Goal: Entertainment & Leisure: Browse casually

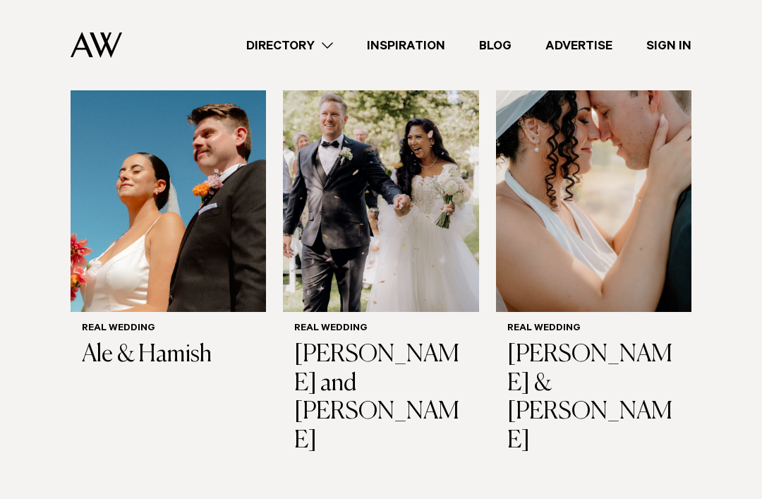
scroll to position [401, 0]
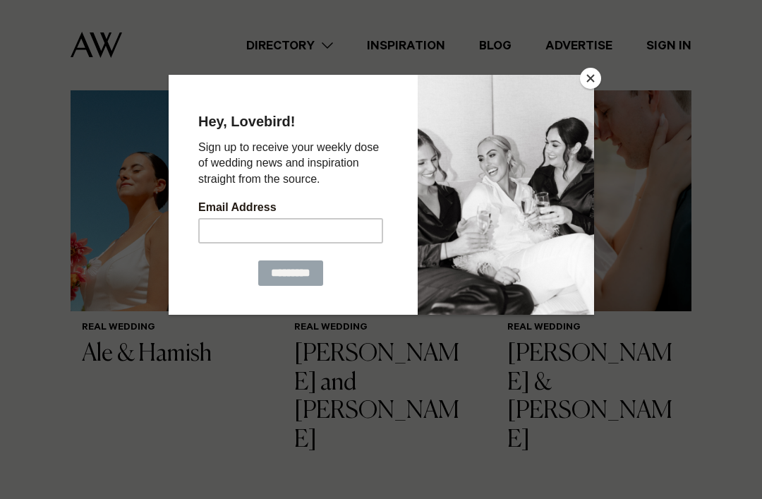
click at [584, 80] on button "Close" at bounding box center [590, 78] width 21 height 21
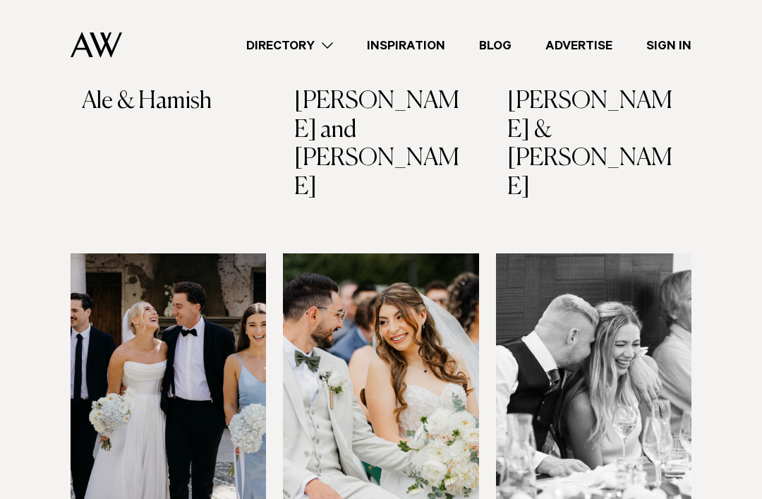
scroll to position [657, 0]
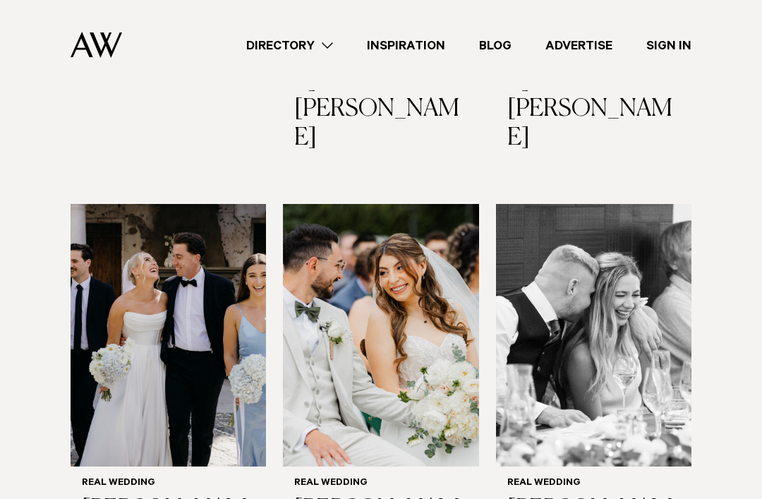
scroll to position [704, 0]
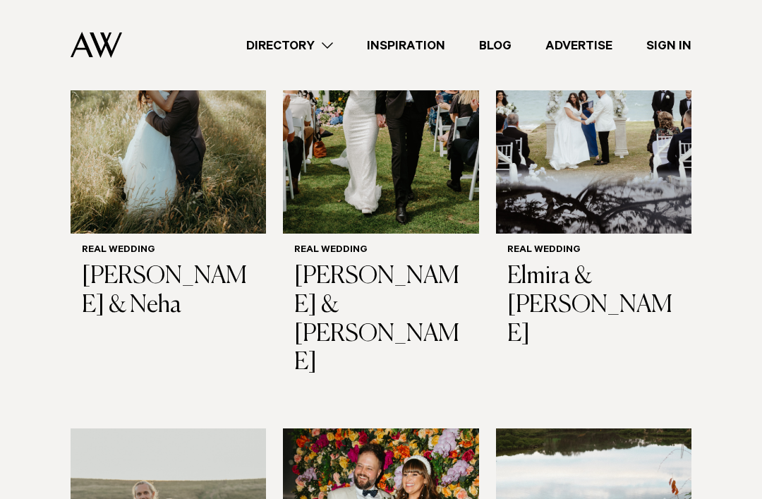
scroll to position [1851, 0]
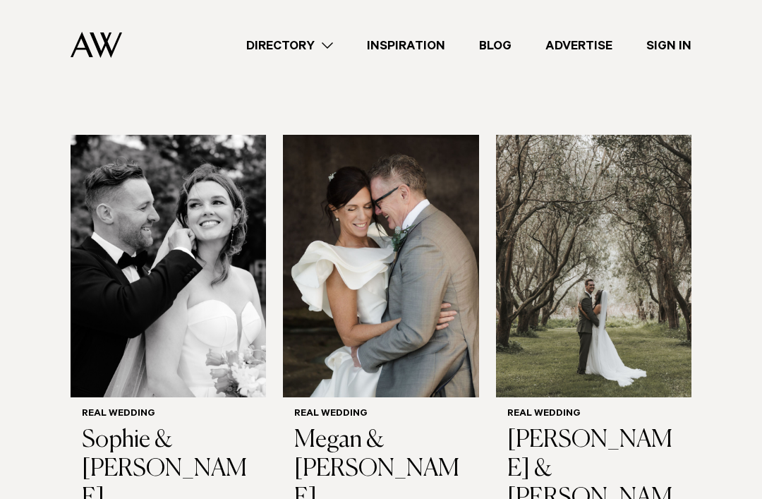
scroll to position [3052, 0]
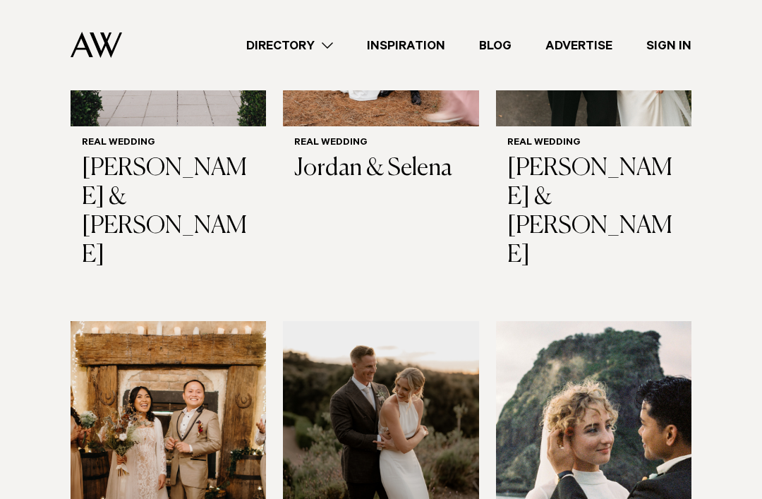
scroll to position [4211, 0]
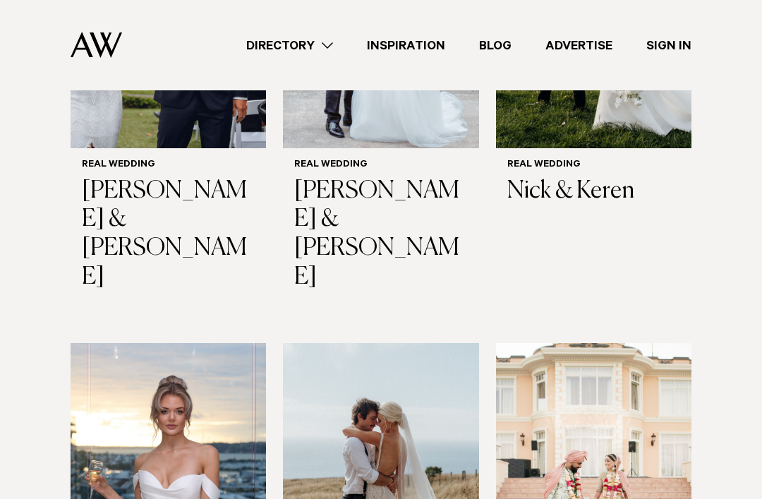
scroll to position [6024, 0]
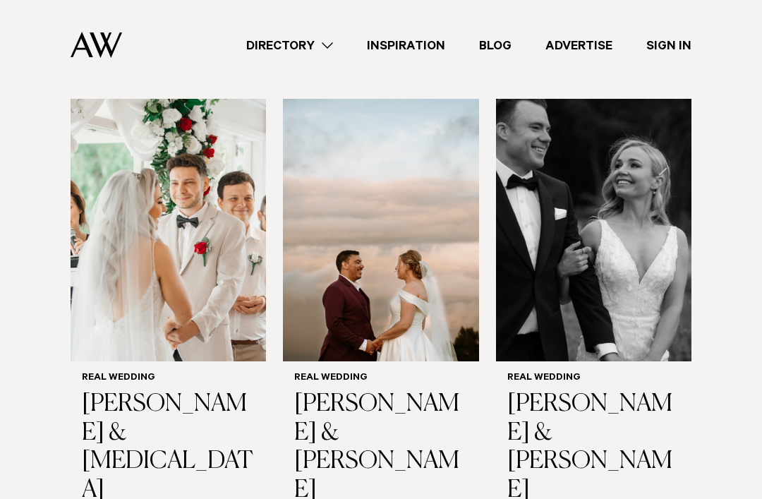
scroll to position [7154, 0]
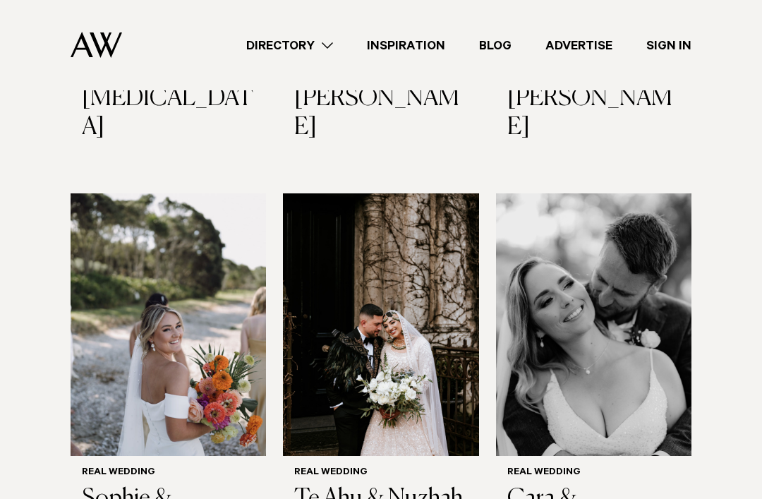
scroll to position [7516, 0]
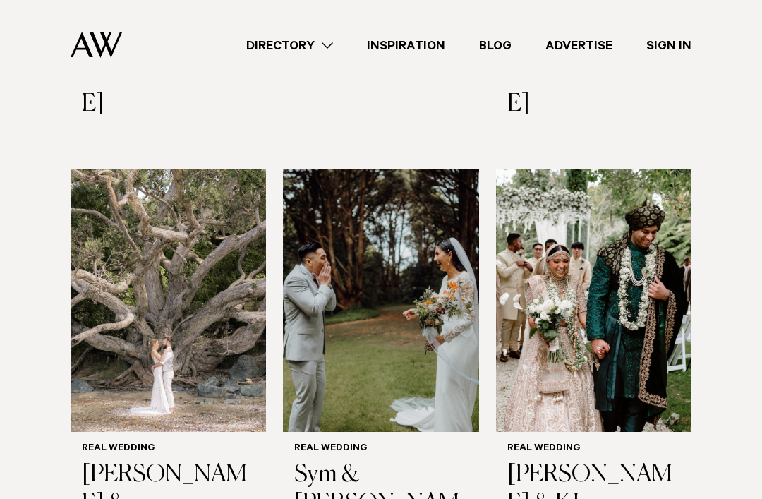
scroll to position [7969, 0]
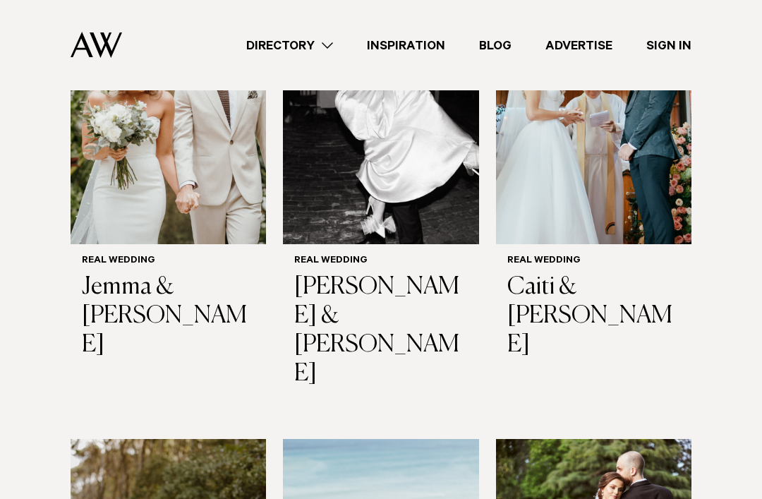
scroll to position [8611, 0]
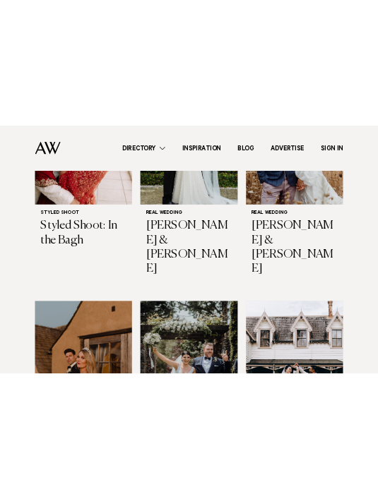
scroll to position [12963, 0]
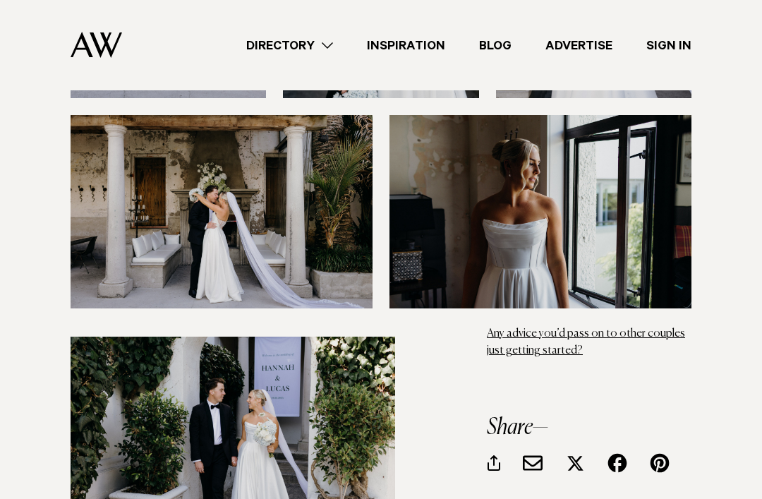
scroll to position [6828, 0]
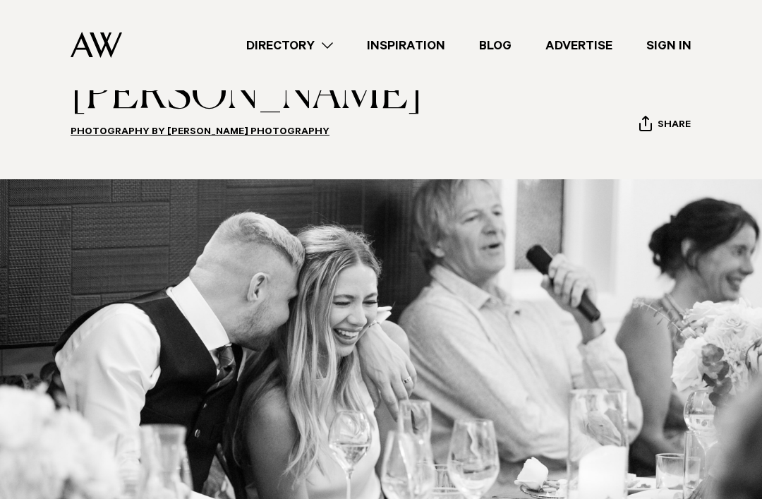
scroll to position [150, 0]
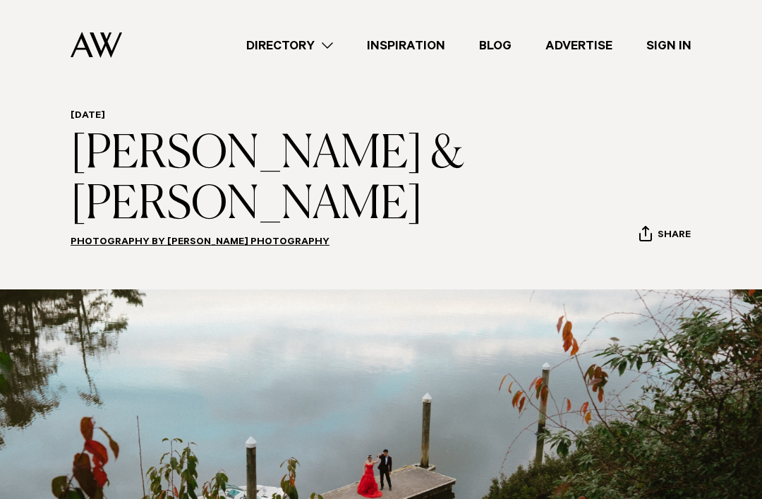
scroll to position [16, 0]
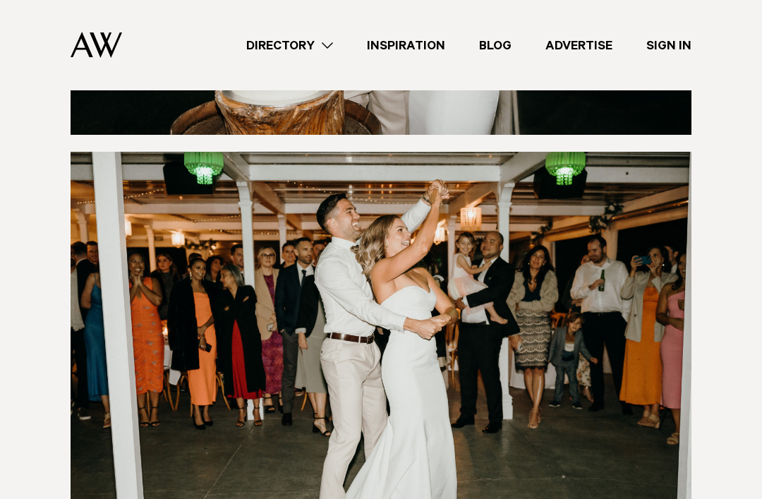
scroll to position [12991, 0]
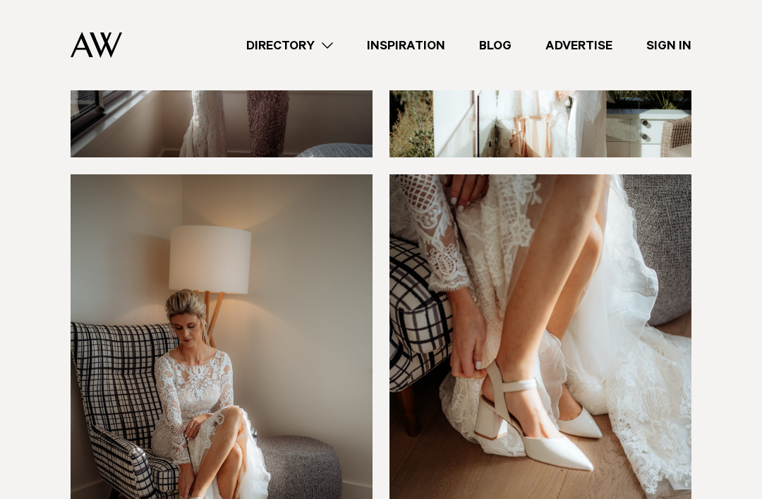
scroll to position [3210, 0]
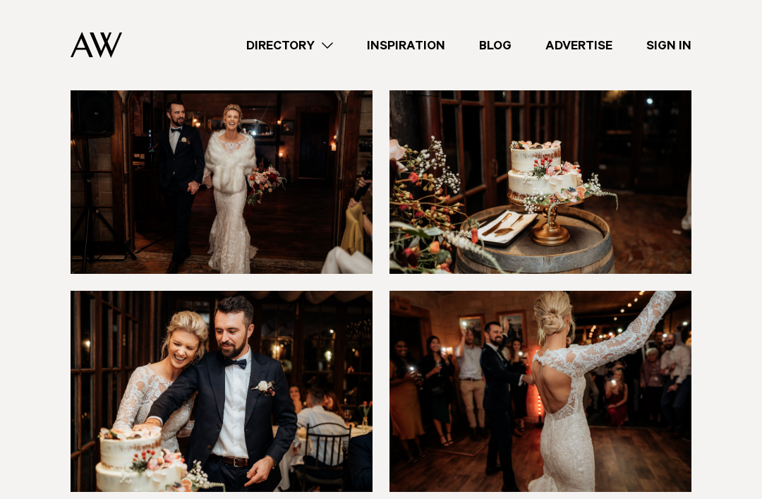
scroll to position [9977, 0]
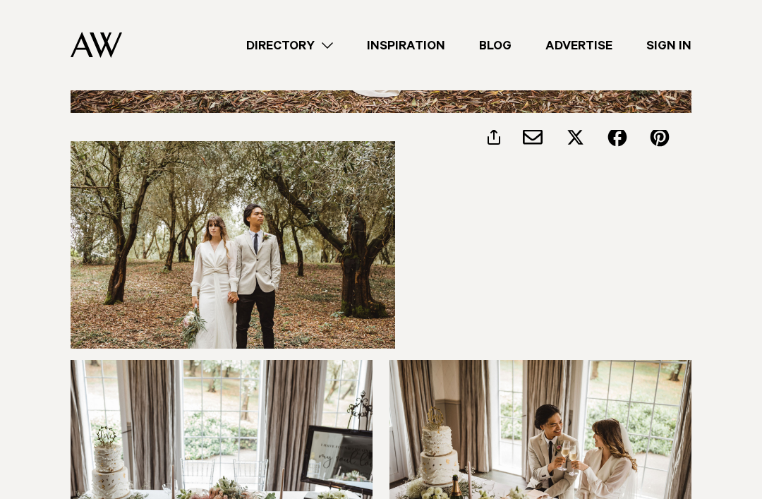
scroll to position [3017, 0]
